Goal: Information Seeking & Learning: Learn about a topic

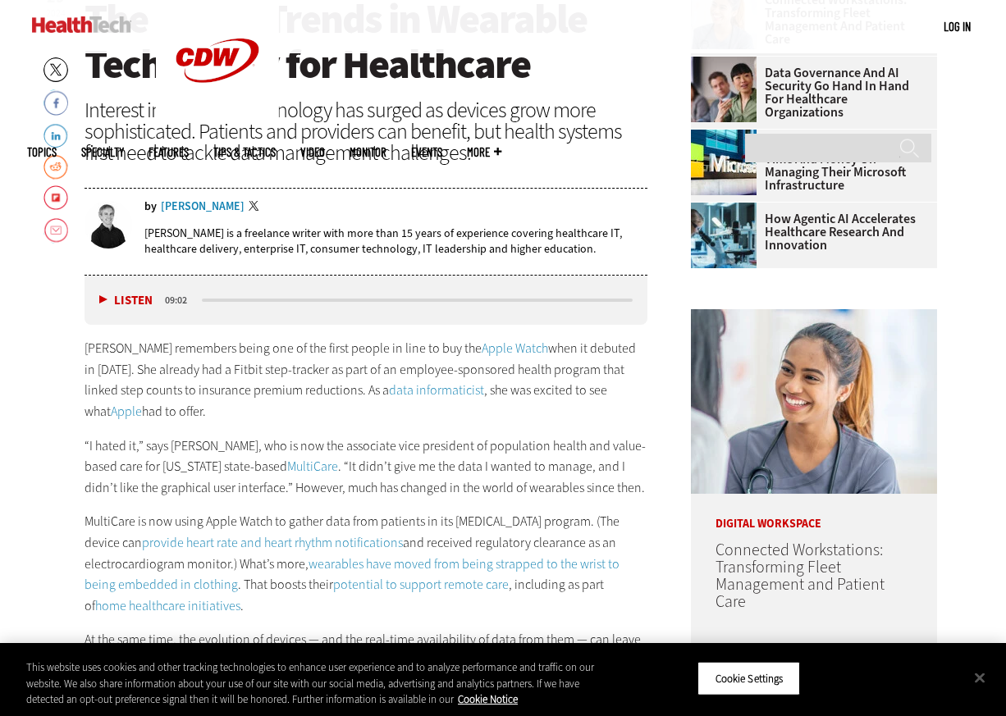
scroll to position [622, 0]
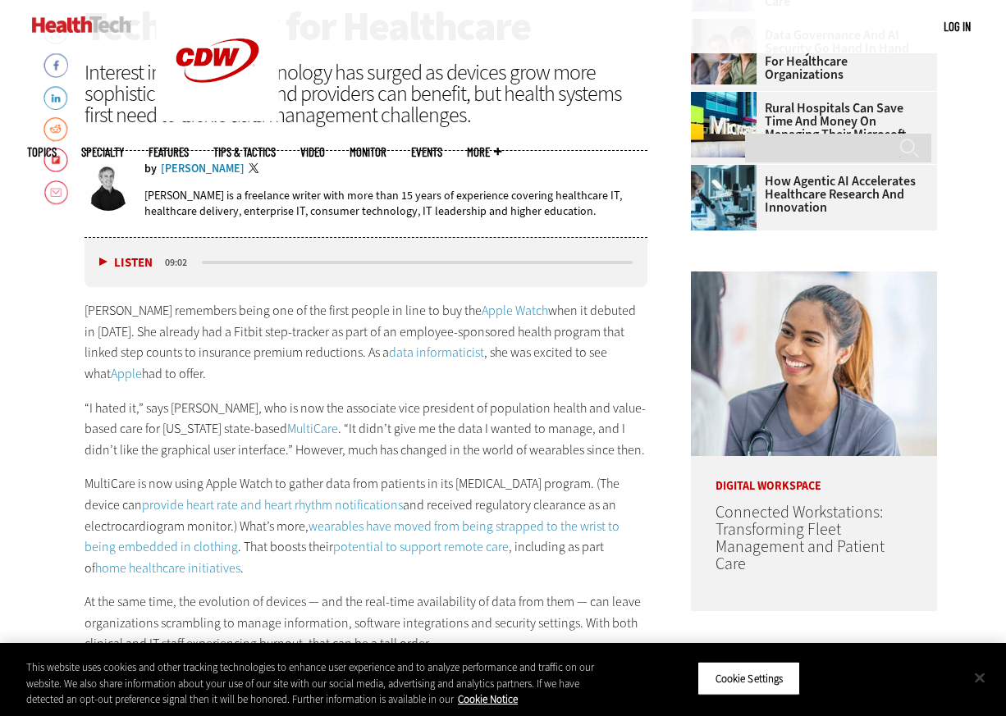
click at [980, 681] on button "Close" at bounding box center [980, 678] width 36 height 36
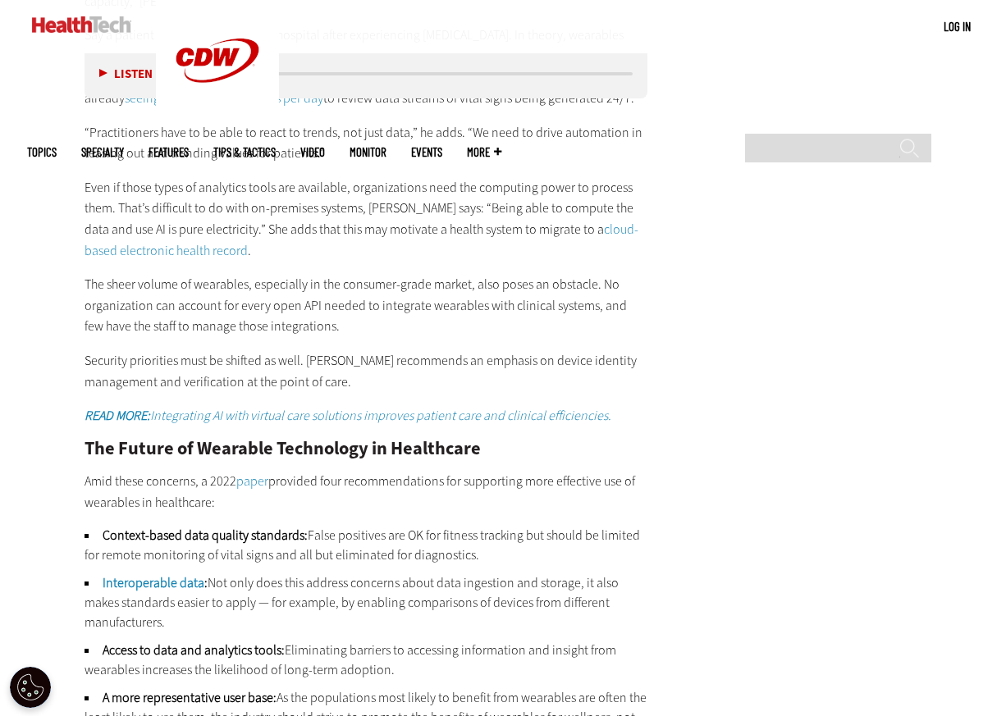
scroll to position [2827, 0]
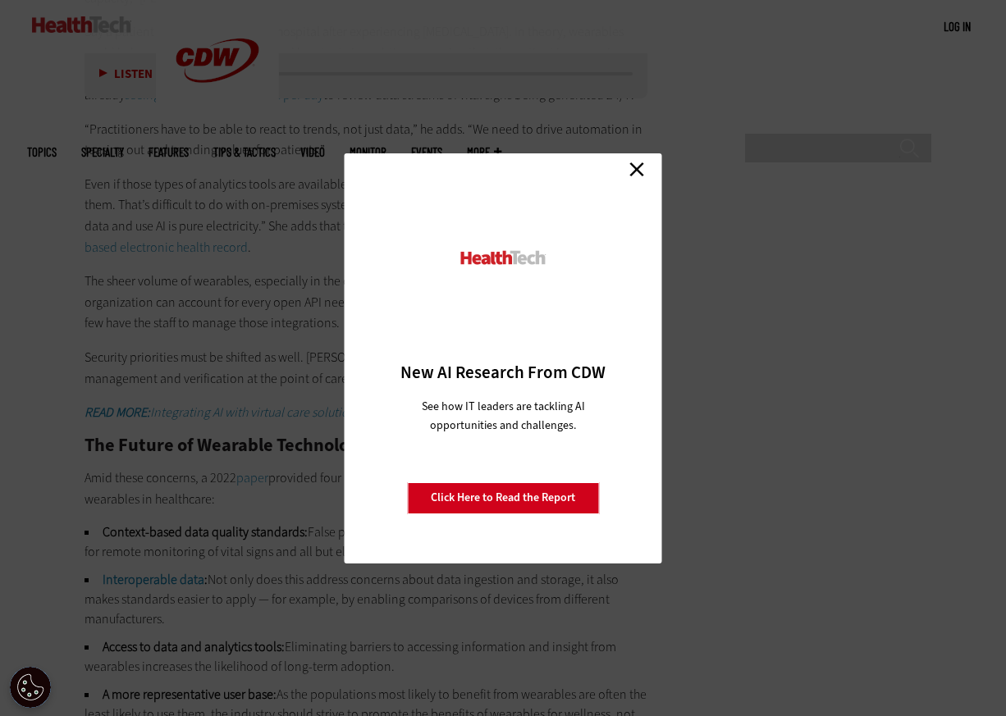
click at [639, 170] on link "Close" at bounding box center [636, 170] width 25 height 25
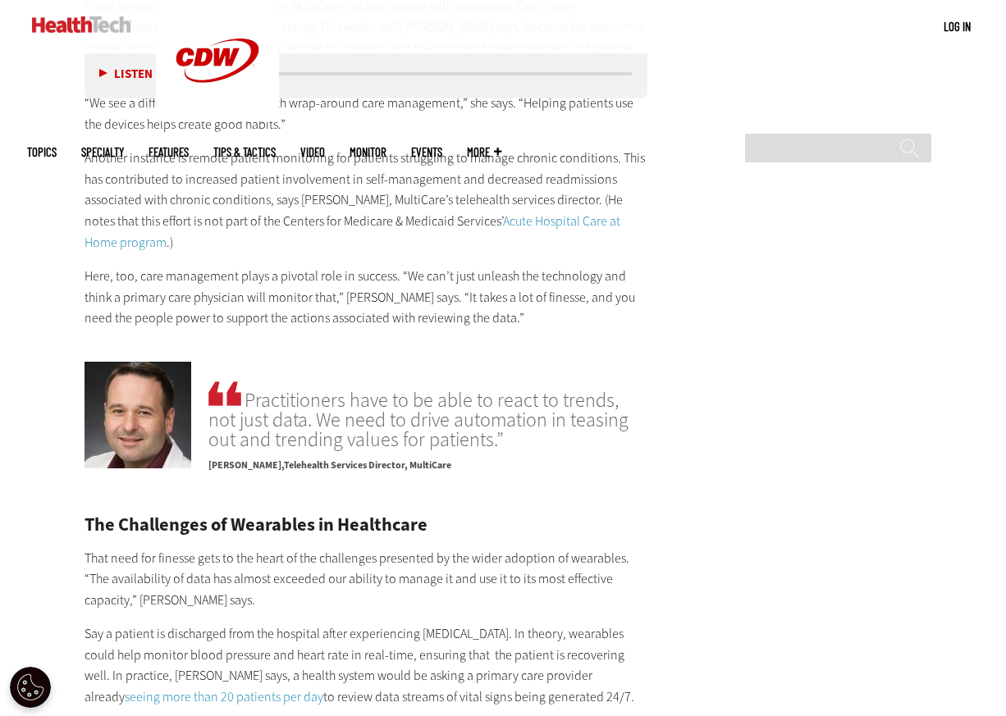
scroll to position [2222, 0]
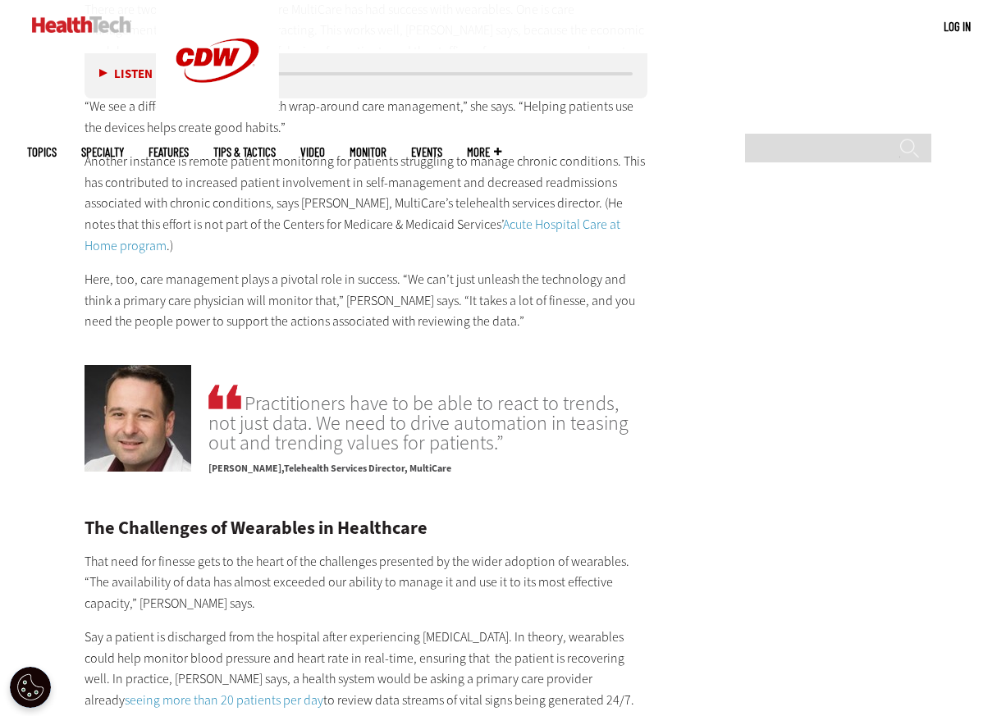
click at [538, 307] on div "Listen Pause 09:02 [PERSON_NAME] remembers being one of the first people in lin…" at bounding box center [366, 453] width 563 height 3631
click at [583, 281] on p "Here, too, care management plays a pivotal role in success. “We can’t just unle…" at bounding box center [366, 300] width 563 height 63
click at [665, 202] on main "Home » Patient-Centered Care Close New AI Research From CDW See how IT leaders …" at bounding box center [503, 284] width 952 height 4018
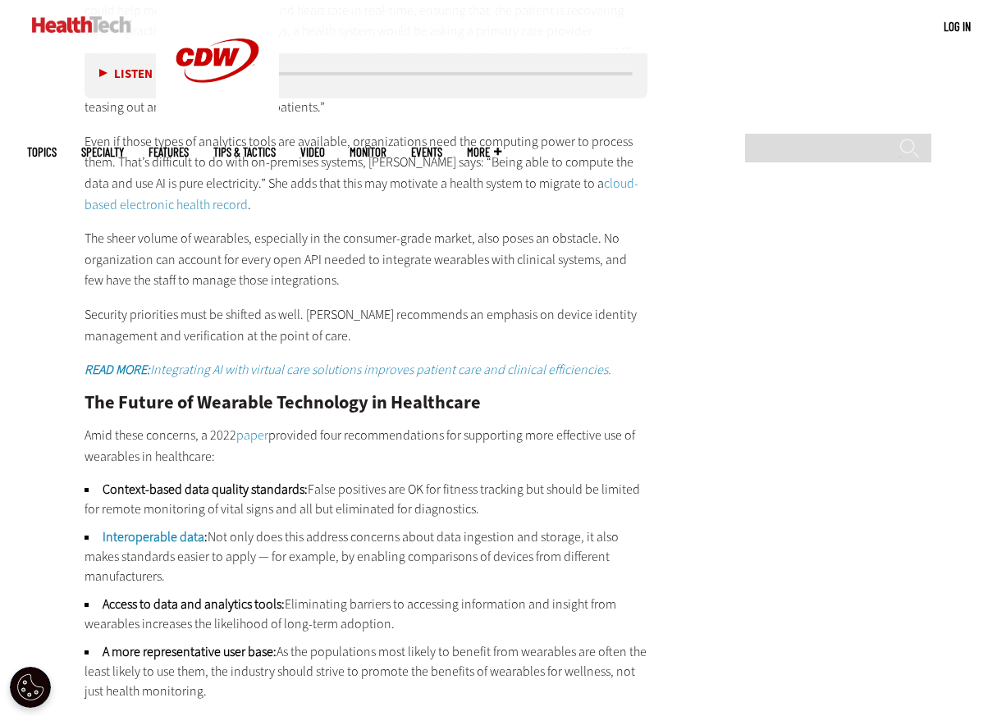
scroll to position [2843, 0]
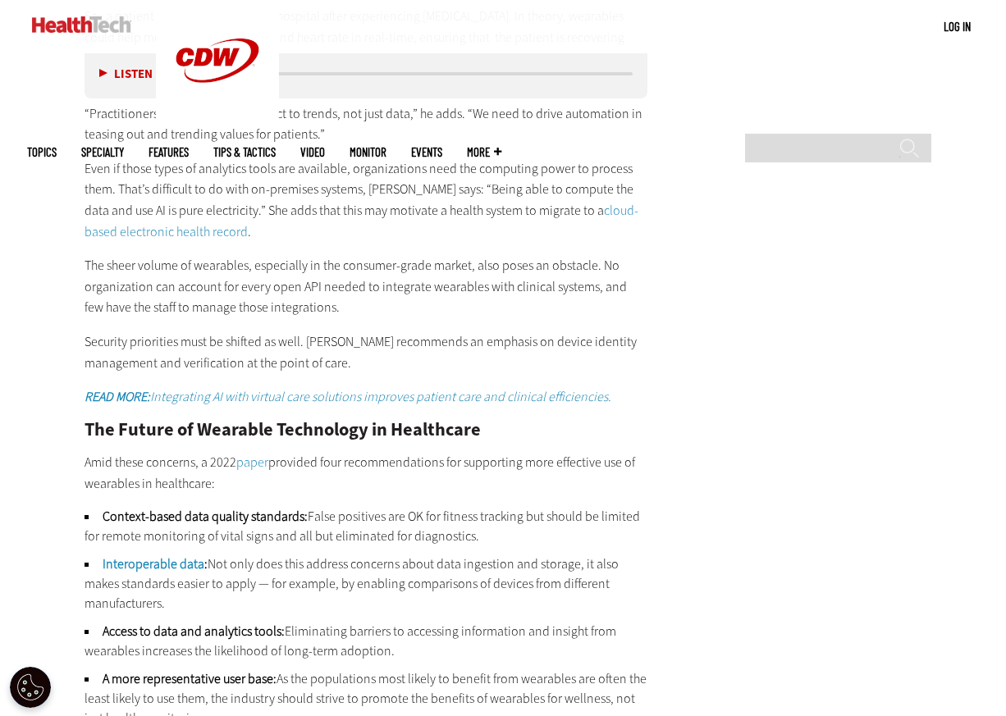
click at [799, 134] on input "Search" at bounding box center [838, 148] width 186 height 29
drag, startPoint x: 829, startPoint y: 16, endPoint x: 761, endPoint y: 17, distance: 68.1
click at [761, 134] on input "**********" at bounding box center [838, 148] width 186 height 29
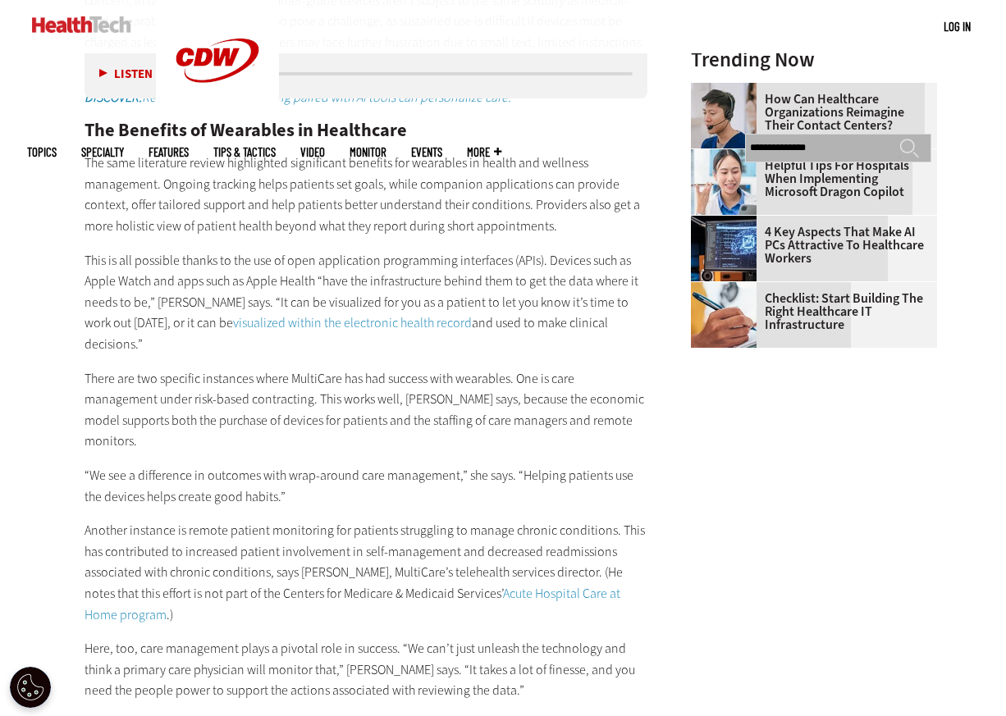
scroll to position [1864, 0]
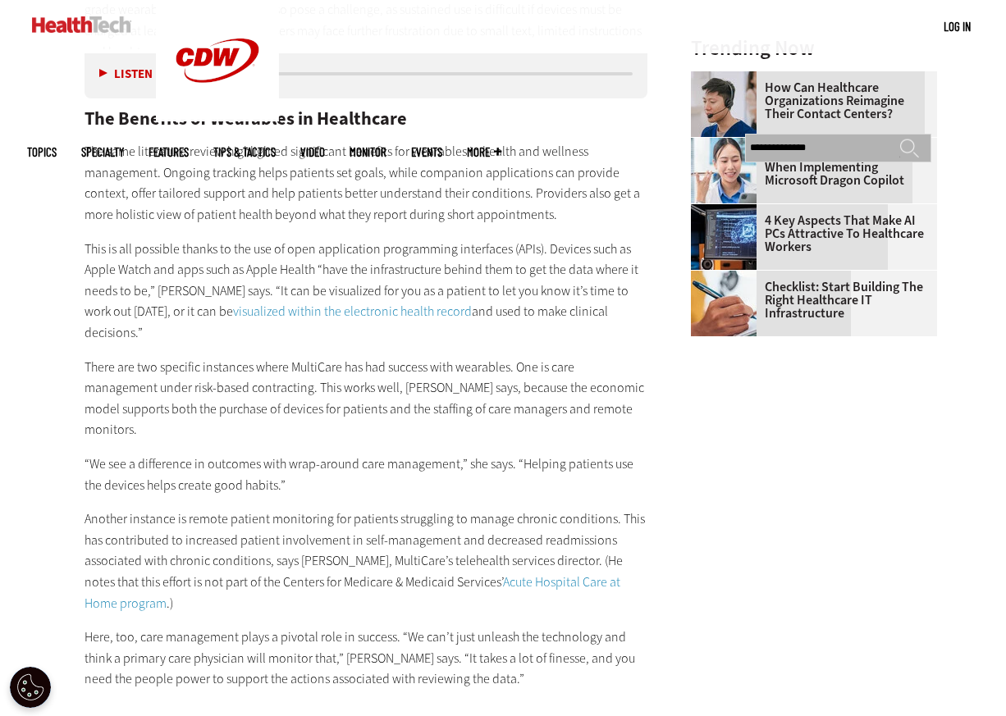
type input "**********"
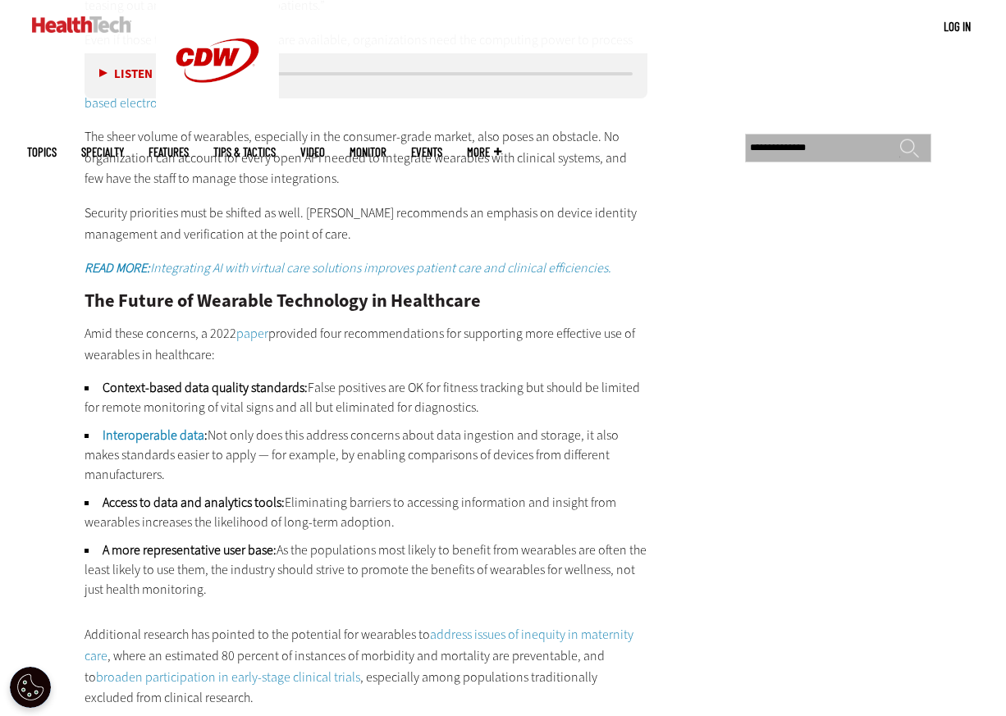
scroll to position [2926, 0]
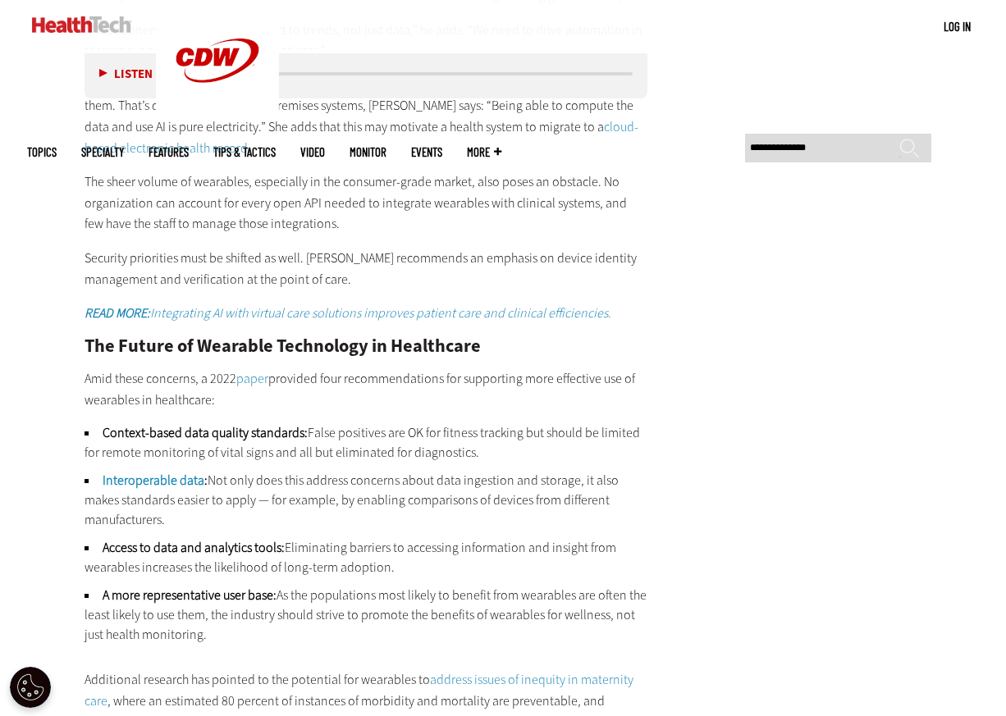
click at [620, 248] on p "Security priorities must be shifted as well. [PERSON_NAME] recommends an emphas…" at bounding box center [366, 269] width 563 height 42
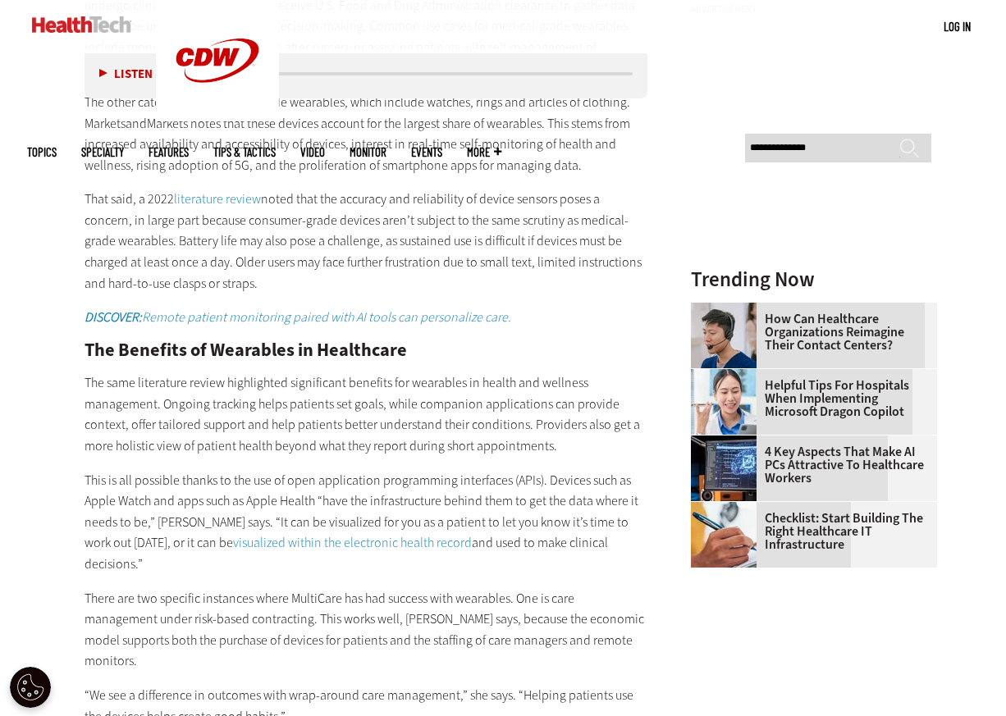
scroll to position [1443, 0]
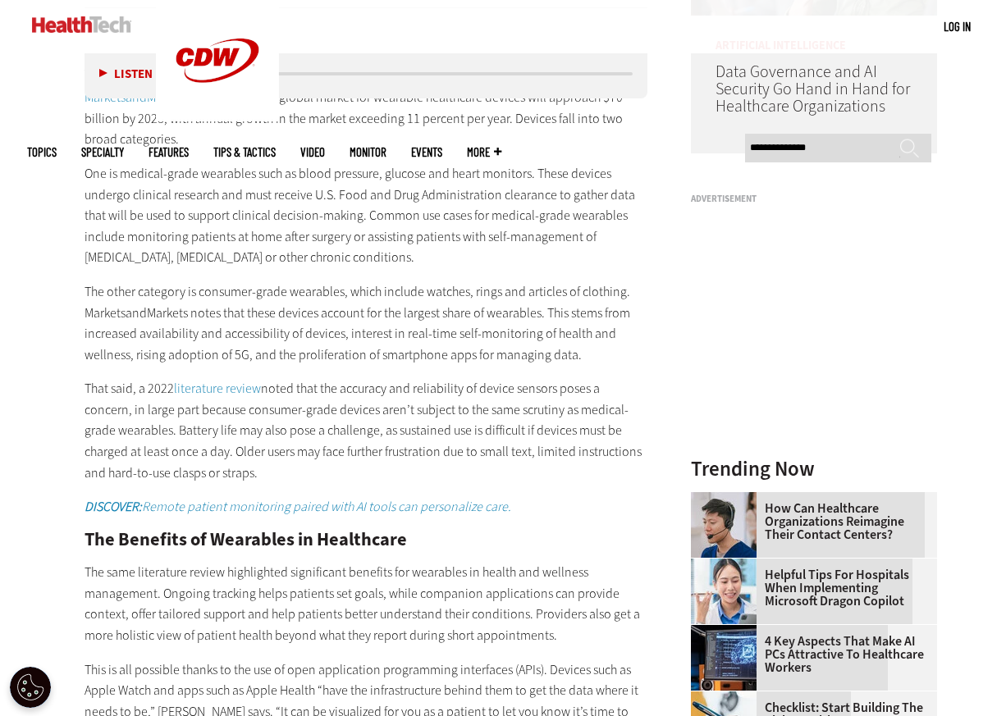
click at [591, 174] on p "One is medical-grade wearables such as blood pressure, glucose and heart monito…" at bounding box center [366, 215] width 563 height 105
click at [564, 148] on p "MarketsandMarkets suggests that the global market for wearable healthcare devic…" at bounding box center [366, 118] width 563 height 63
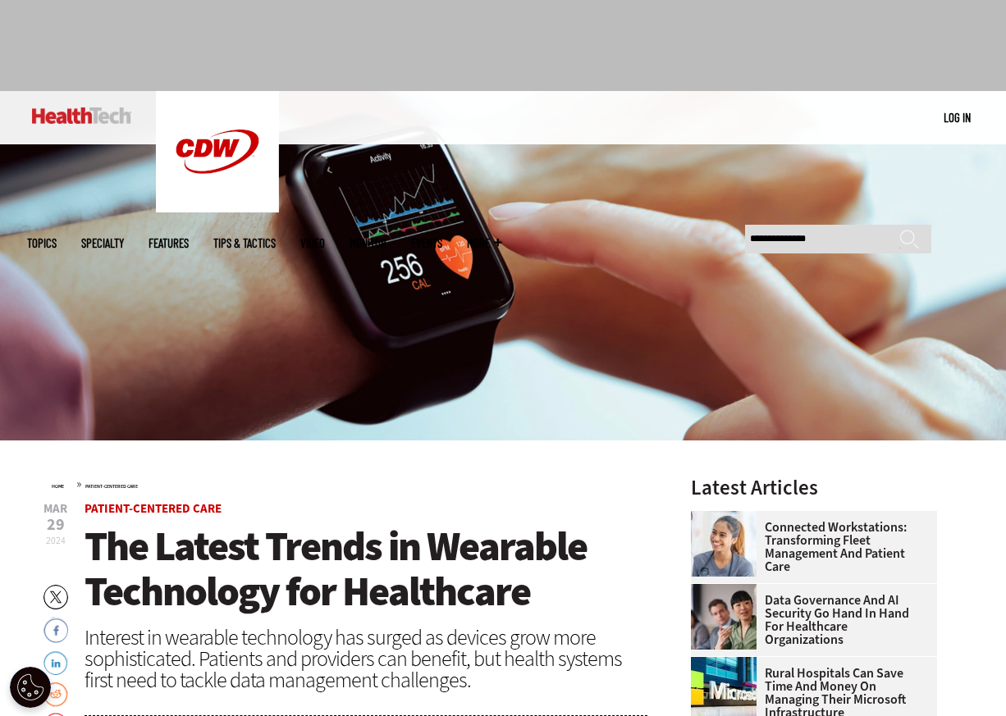
scroll to position [0, 0]
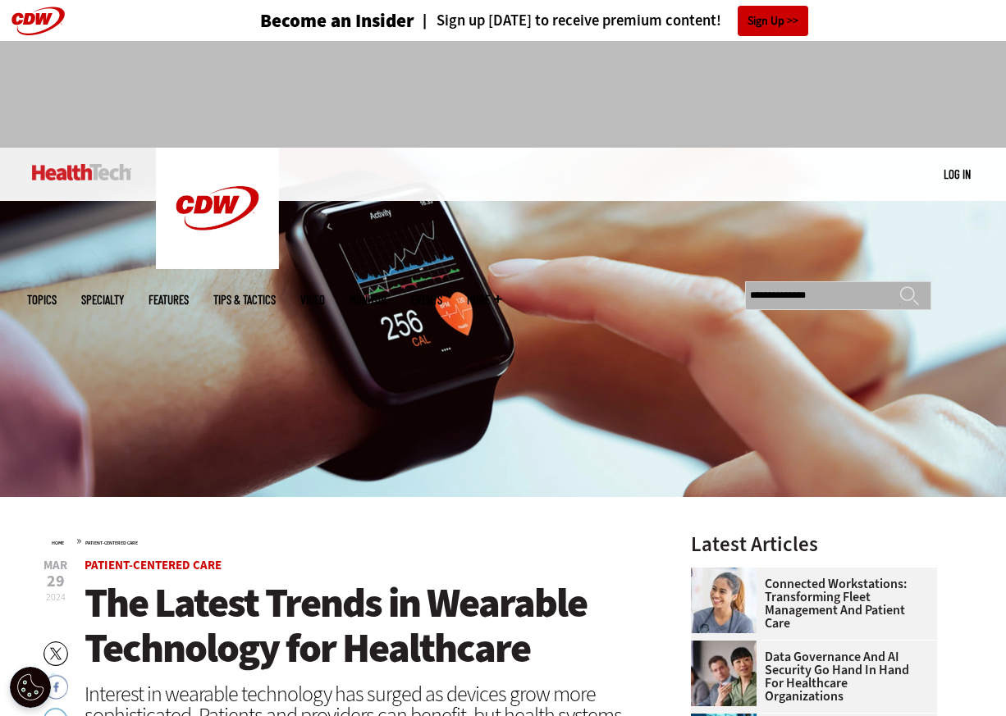
click at [830, 281] on input "**********" at bounding box center [838, 295] width 186 height 29
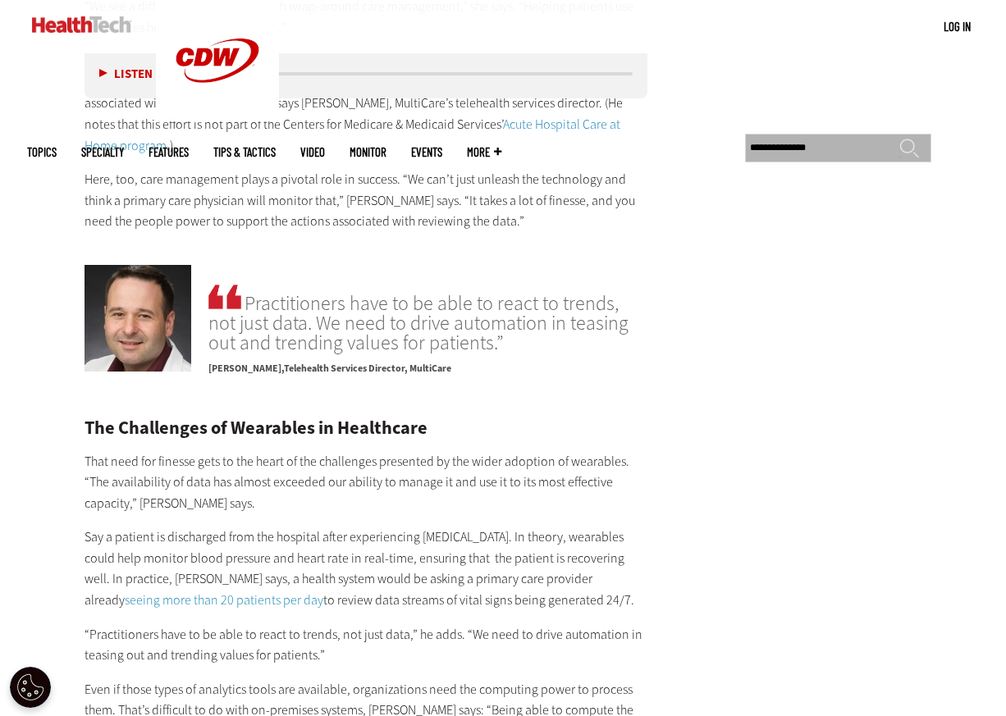
scroll to position [2325, 0]
